Goal: Answer question/provide support: Share knowledge or assist other users

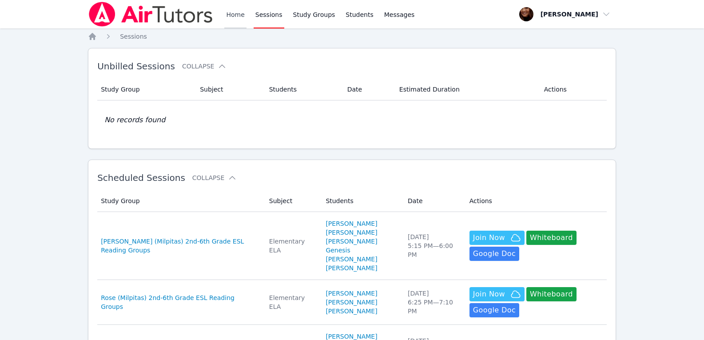
click at [234, 18] on link "Home" at bounding box center [235, 14] width 22 height 28
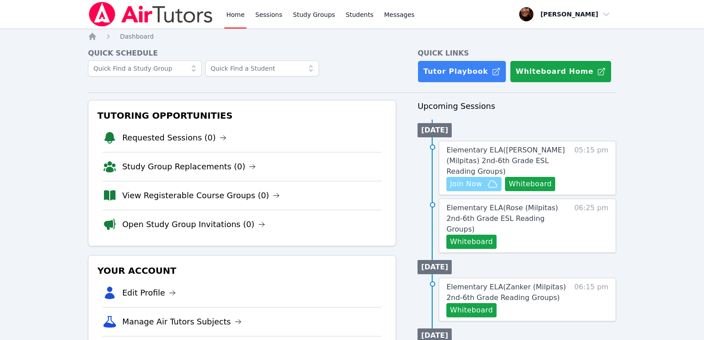
click at [471, 179] on span "Join Now" at bounding box center [466, 184] width 32 height 11
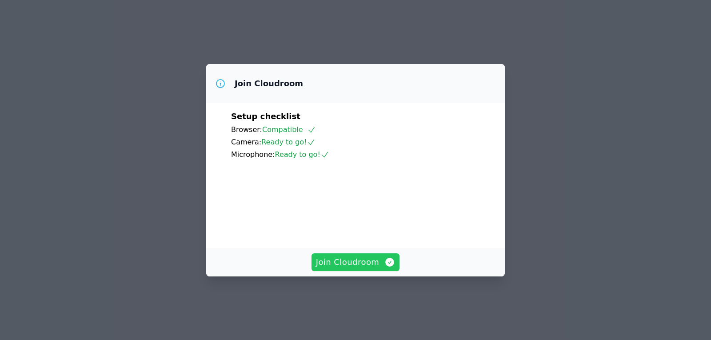
click at [349, 268] on span "Join Cloudroom" at bounding box center [356, 262] width 80 height 12
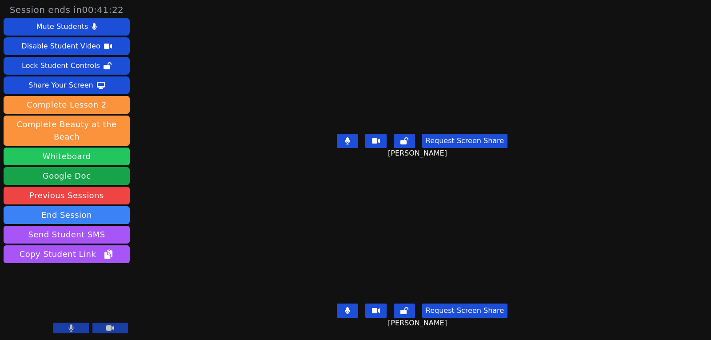
click at [76, 148] on button "Whiteboard" at bounding box center [67, 157] width 126 height 18
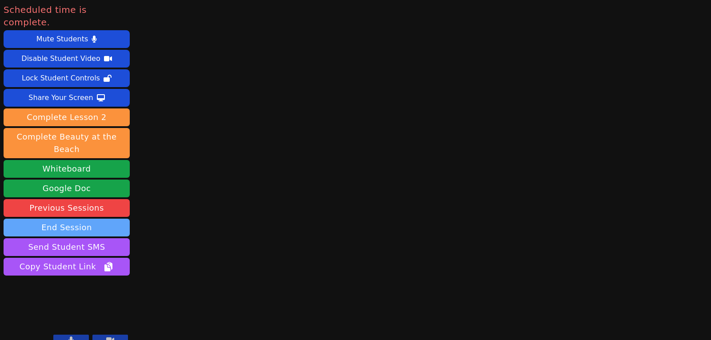
click at [64, 219] on button "End Session" at bounding box center [67, 228] width 126 height 18
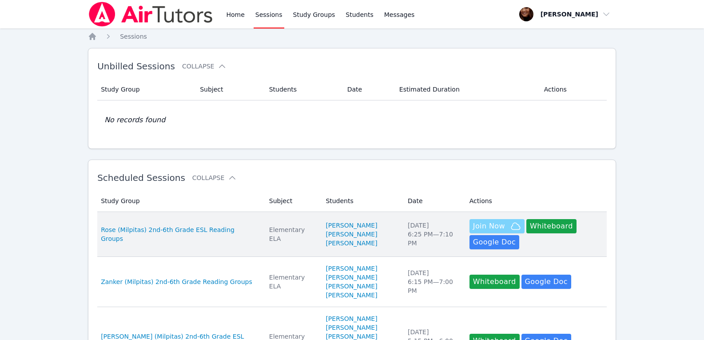
click at [479, 226] on span "Join Now" at bounding box center [489, 226] width 32 height 11
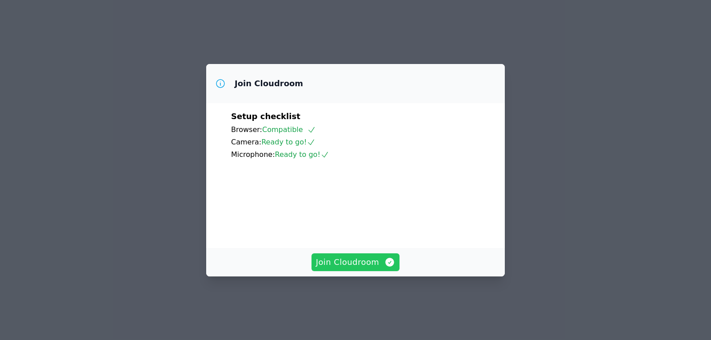
click at [366, 268] on span "Join Cloudroom" at bounding box center [356, 262] width 80 height 12
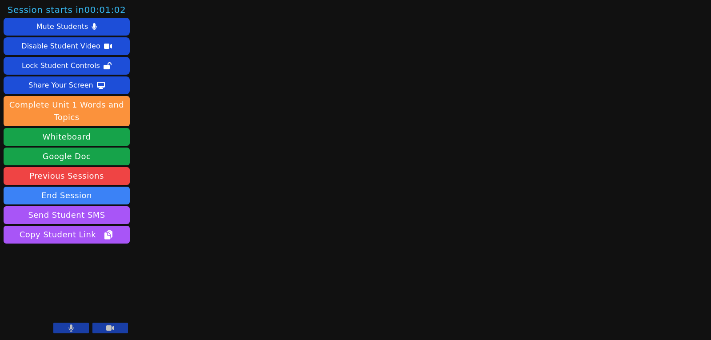
click at [100, 327] on button at bounding box center [110, 328] width 36 height 11
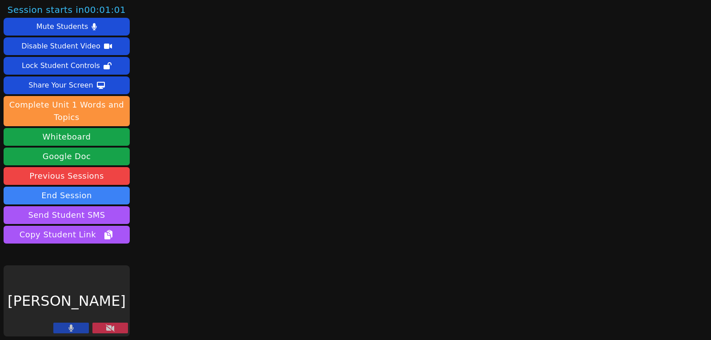
click at [80, 329] on button at bounding box center [71, 328] width 36 height 11
click at [118, 331] on button at bounding box center [110, 328] width 36 height 11
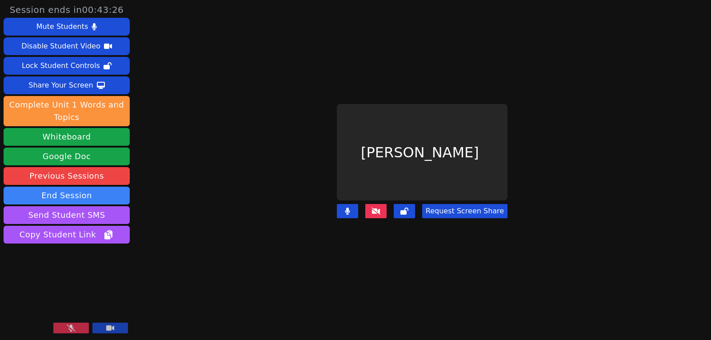
click at [73, 327] on icon at bounding box center [71, 327] width 9 height 7
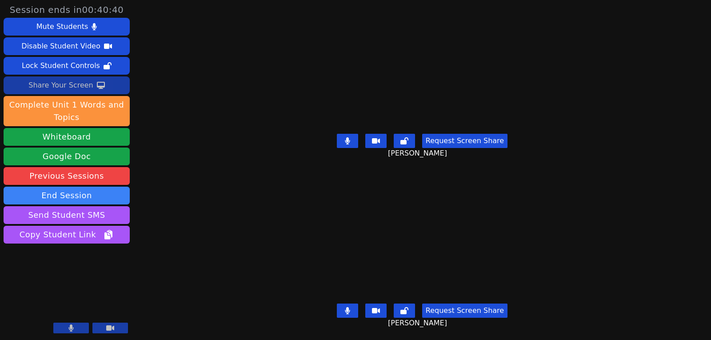
click at [71, 84] on div "Share Your Screen" at bounding box center [60, 85] width 65 height 14
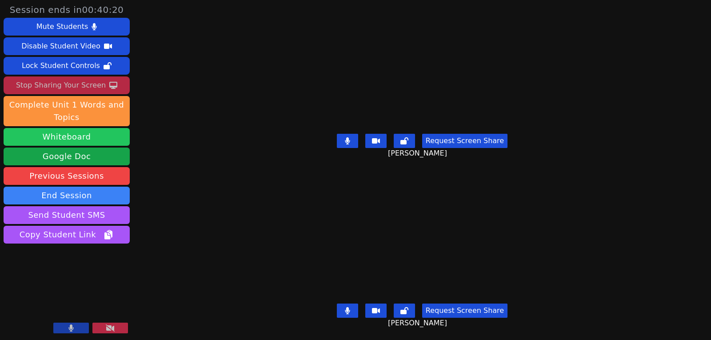
click at [79, 136] on button "Whiteboard" at bounding box center [67, 137] width 126 height 18
